Goal: Complete application form

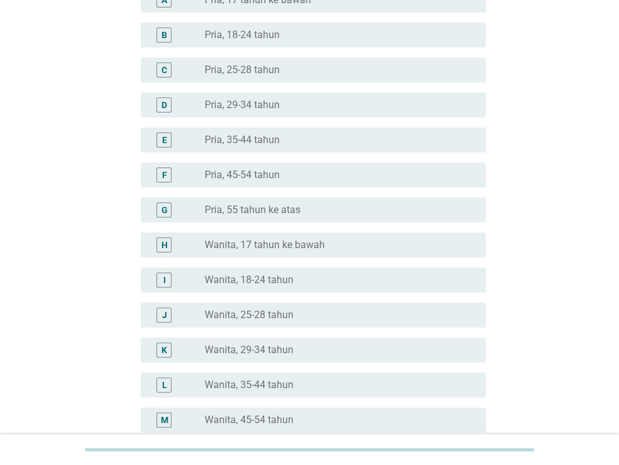
scroll to position [286, 0]
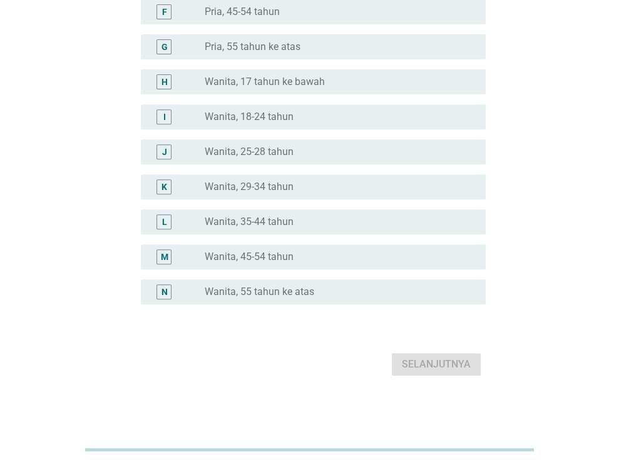
click at [255, 185] on label "Wanita, 29-34 tahun" at bounding box center [249, 187] width 89 height 13
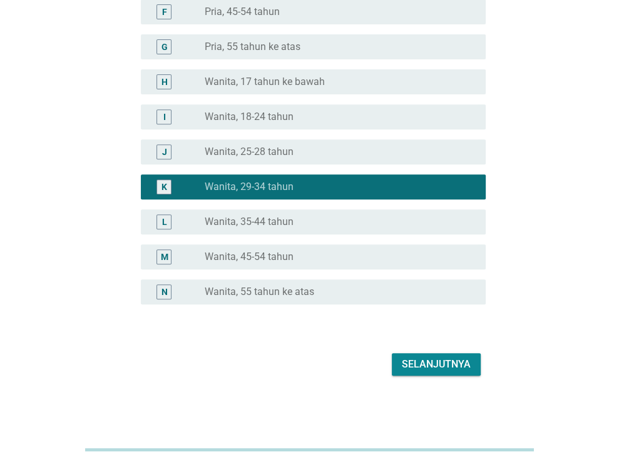
click at [430, 363] on div "Selanjutnya" at bounding box center [436, 364] width 69 height 15
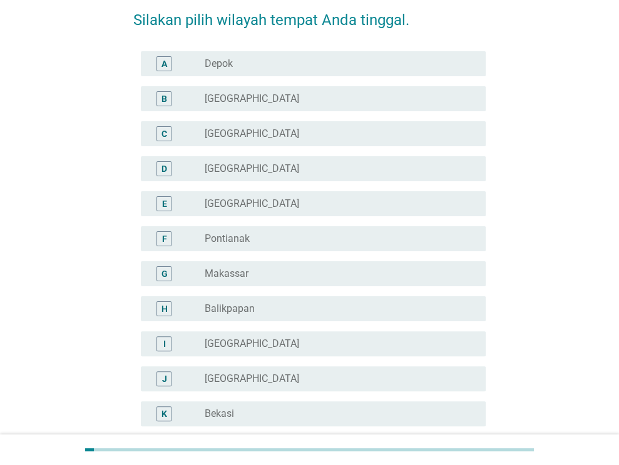
scroll to position [125, 0]
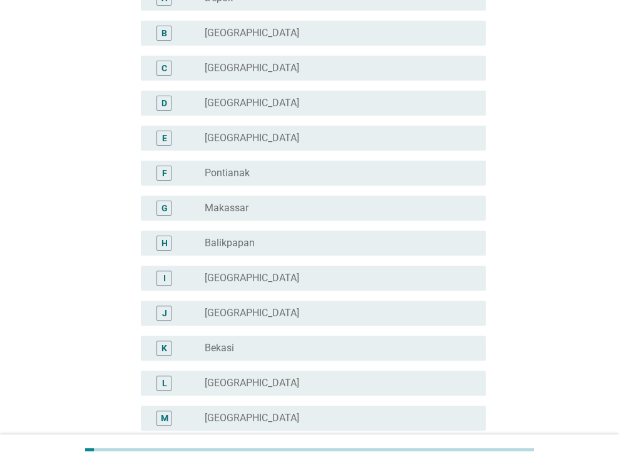
click at [253, 276] on label "[GEOGRAPHIC_DATA]" at bounding box center [252, 278] width 94 height 13
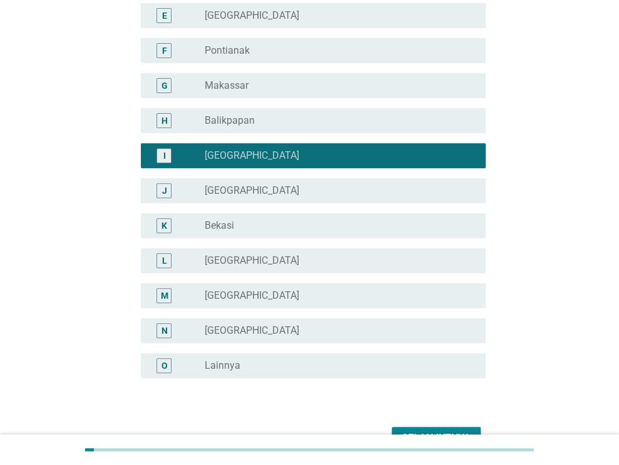
scroll to position [321, 0]
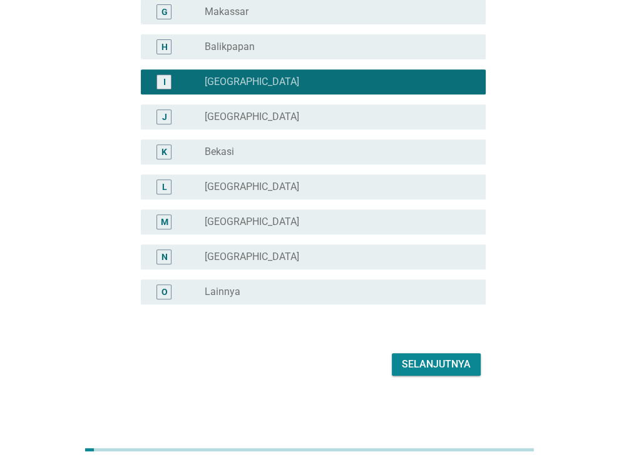
click at [434, 367] on div "Selanjutnya" at bounding box center [436, 364] width 69 height 15
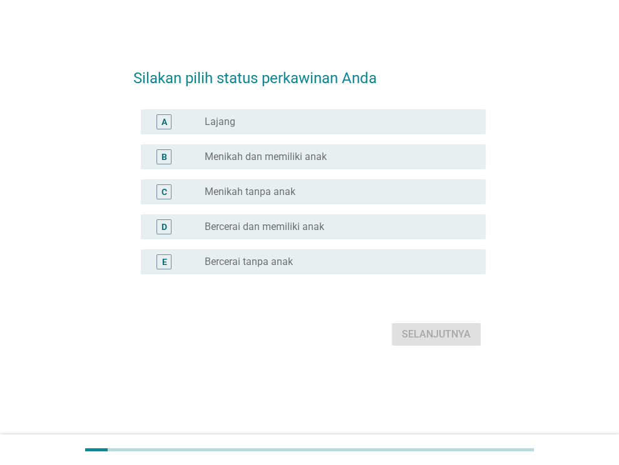
scroll to position [0, 0]
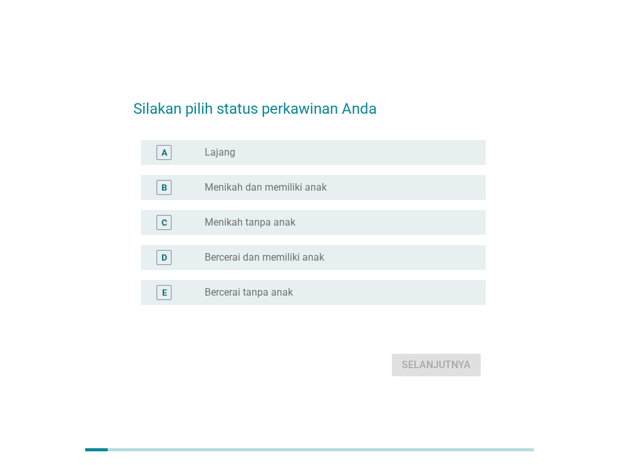
click at [237, 221] on label "Menikah tanpa anak" at bounding box center [250, 222] width 91 height 13
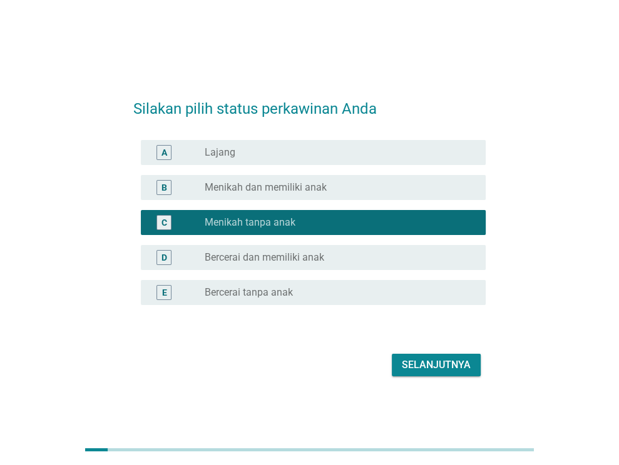
click at [234, 188] on label "Menikah dan memiliki anak" at bounding box center [266, 187] width 122 height 13
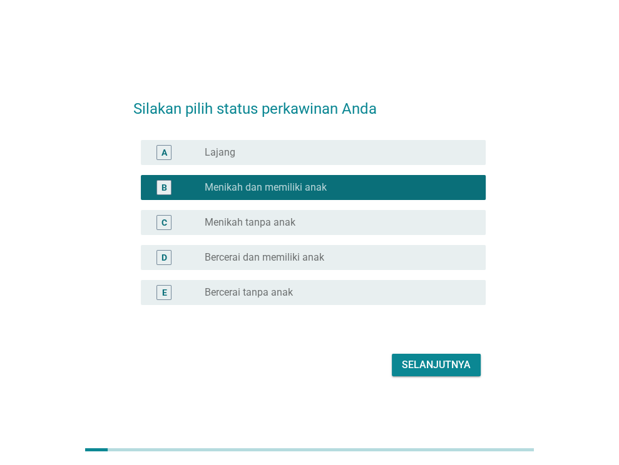
click at [450, 363] on div "Selanjutnya" at bounding box center [436, 365] width 69 height 15
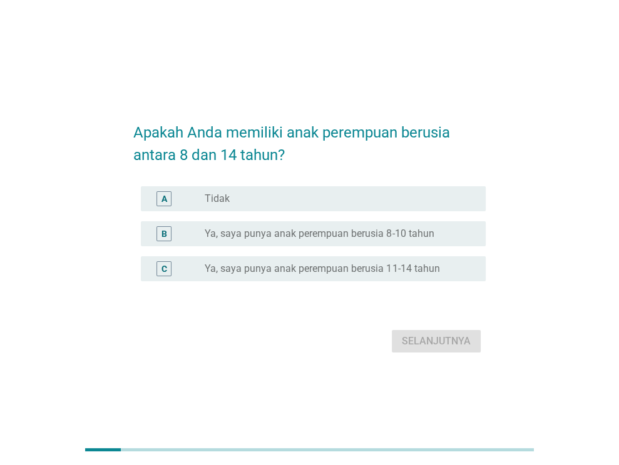
click at [223, 179] on form "Apakah Anda memiliki anak perempuan berusia antara 8 dan 14 tahun? A radio_butt…" at bounding box center [309, 233] width 352 height 248
click at [202, 193] on div "A" at bounding box center [178, 198] width 54 height 15
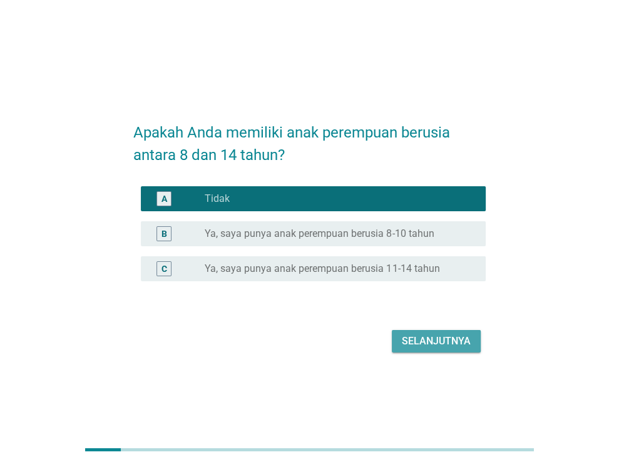
click at [448, 342] on div "Selanjutnya" at bounding box center [436, 341] width 69 height 15
